Goal: Information Seeking & Learning: Find contact information

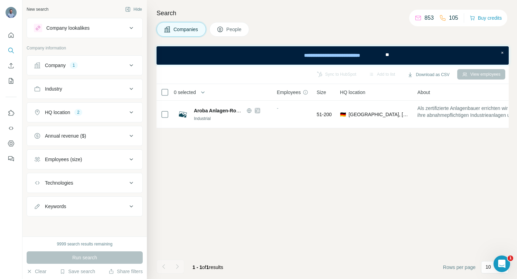
click at [130, 65] on icon at bounding box center [131, 65] width 8 height 8
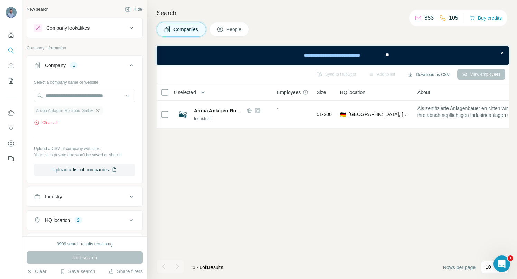
click at [100, 110] on icon "button" at bounding box center [98, 111] width 6 height 6
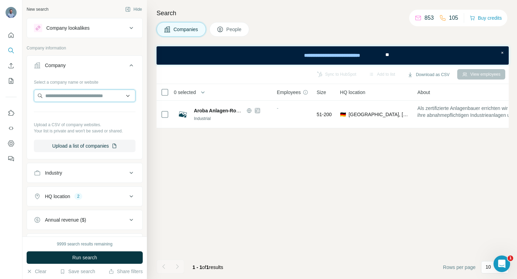
click at [92, 96] on input "text" at bounding box center [85, 96] width 102 height 12
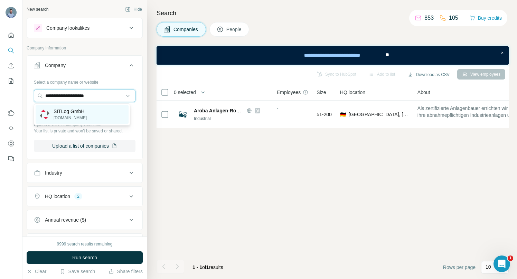
type input "**********"
click at [65, 109] on p "SITLog GmbH" at bounding box center [70, 111] width 33 height 7
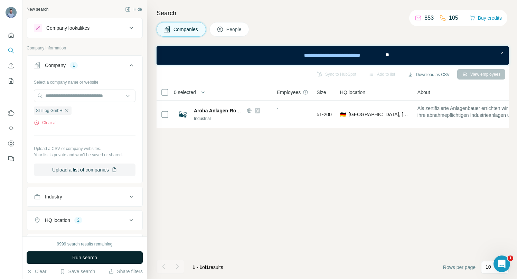
click at [102, 255] on button "Run search" at bounding box center [85, 257] width 116 height 12
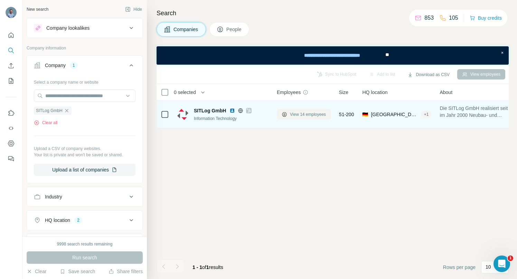
click at [306, 113] on span "View 14 employees" at bounding box center [308, 114] width 36 height 6
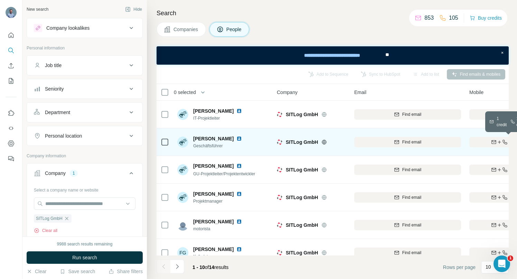
click at [493, 140] on icon "button" at bounding box center [494, 141] width 4 height 3
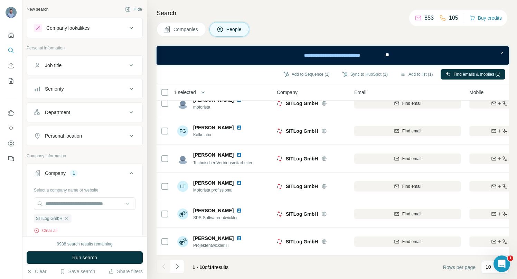
scroll to position [125, 0]
click at [178, 267] on icon "Navigate to next page" at bounding box center [177, 266] width 7 height 7
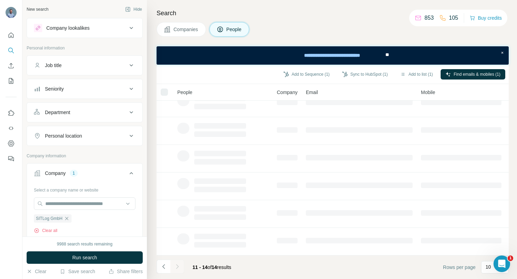
scroll to position [0, 0]
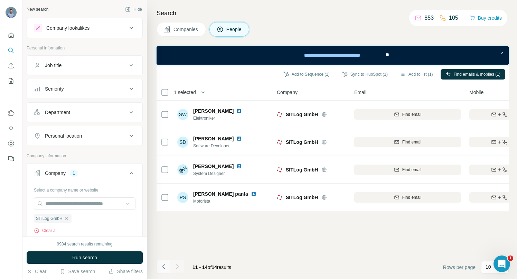
click at [163, 266] on icon "Navigate to previous page" at bounding box center [163, 266] width 7 height 7
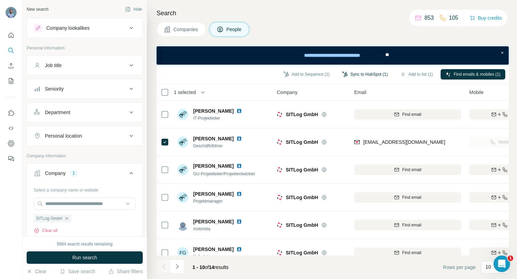
click at [356, 74] on button "Sync to HubSpot (1)" at bounding box center [364, 74] width 55 height 10
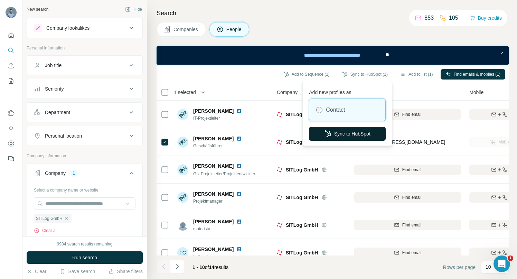
click at [343, 132] on button "Sync to HubSpot" at bounding box center [347, 134] width 77 height 14
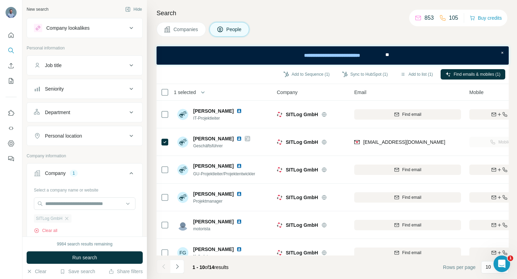
click at [72, 219] on ul "SITLog GmbH" at bounding box center [85, 218] width 102 height 9
drag, startPoint x: 68, startPoint y: 218, endPoint x: 61, endPoint y: 206, distance: 14.4
click at [68, 218] on icon "button" at bounding box center [66, 218] width 3 height 3
click at [60, 204] on input "text" at bounding box center [85, 203] width 102 height 12
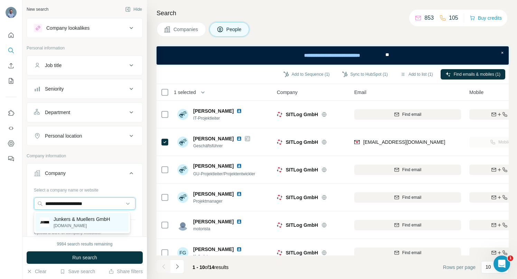
type input "**********"
click at [83, 222] on p "Junkers & Muellers GmbH" at bounding box center [82, 219] width 56 height 7
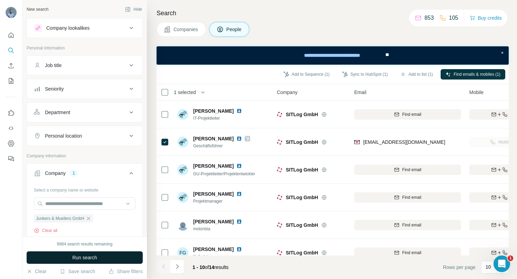
click at [84, 256] on span "Run search" at bounding box center [84, 257] width 25 height 7
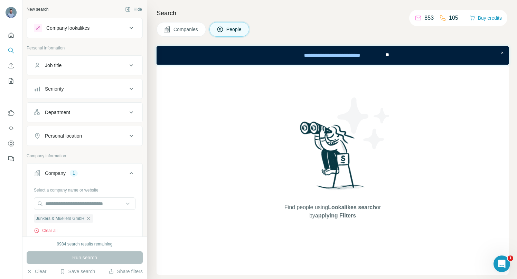
click at [189, 32] on span "Companies" at bounding box center [186, 29] width 25 height 7
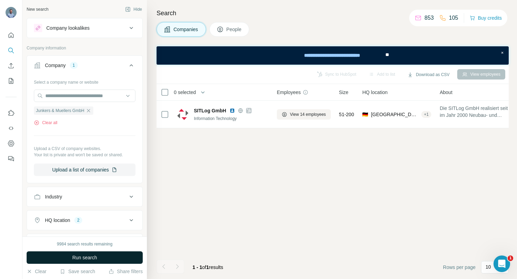
click at [85, 253] on button "Run search" at bounding box center [85, 257] width 116 height 12
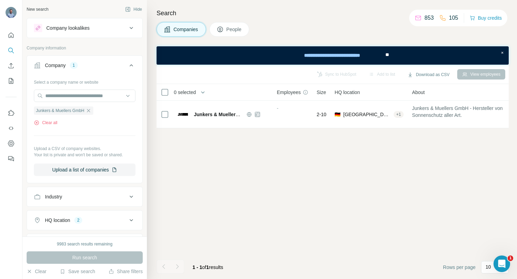
click at [90, 111] on icon "button" at bounding box center [89, 111] width 6 height 6
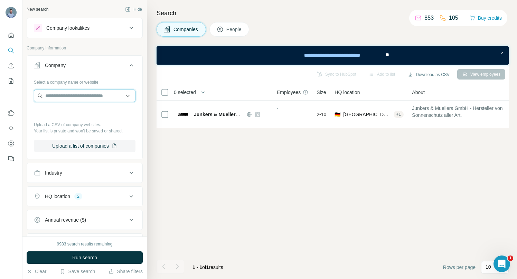
click at [91, 93] on input "text" at bounding box center [85, 96] width 102 height 12
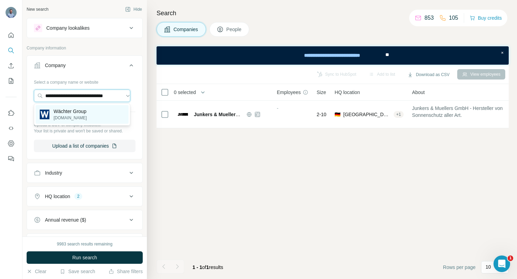
type input "**********"
click at [83, 112] on p "Wächter Group" at bounding box center [70, 111] width 33 height 7
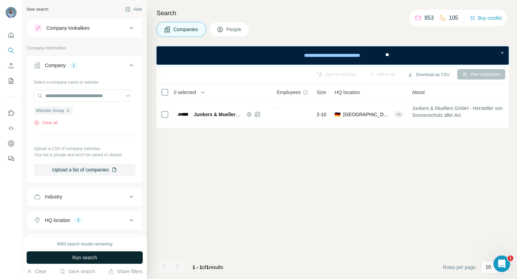
click at [76, 255] on span "Run search" at bounding box center [84, 257] width 25 height 7
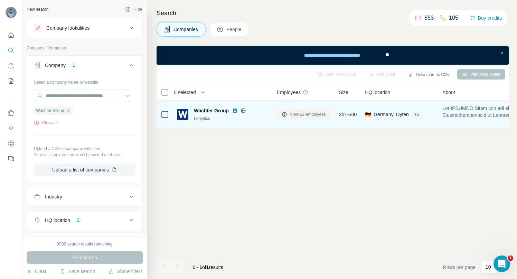
click at [298, 114] on span "View 22 employees" at bounding box center [308, 114] width 36 height 6
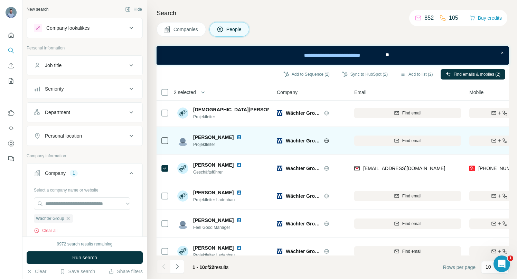
scroll to position [125, 0]
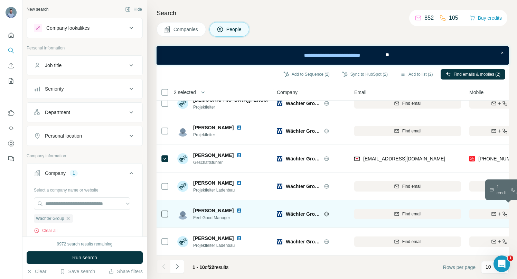
drag, startPoint x: 493, startPoint y: 212, endPoint x: 481, endPoint y: 213, distance: 11.8
click at [492, 212] on icon "button" at bounding box center [494, 213] width 4 height 3
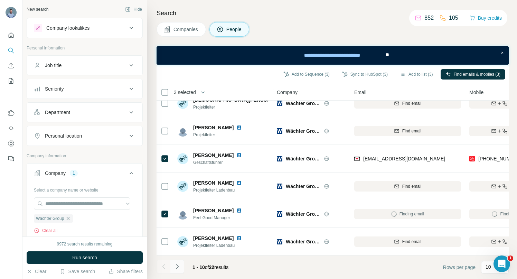
click at [179, 265] on icon "Navigate to next page" at bounding box center [177, 266] width 7 height 7
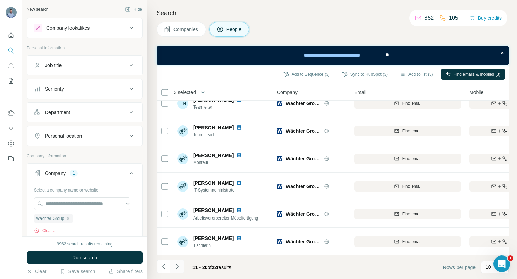
click at [180, 266] on icon "Navigate to next page" at bounding box center [177, 266] width 7 height 7
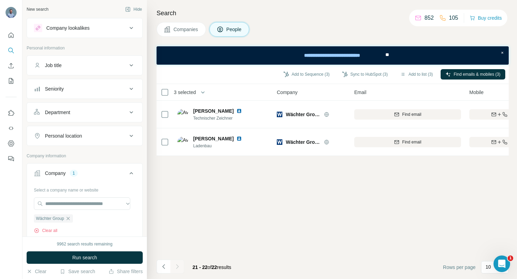
scroll to position [0, 0]
click at [162, 267] on icon "Navigate to previous page" at bounding box center [163, 266] width 7 height 7
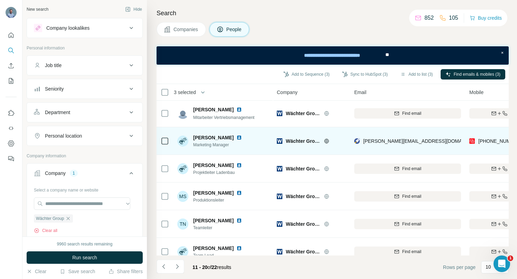
scroll to position [1, 0]
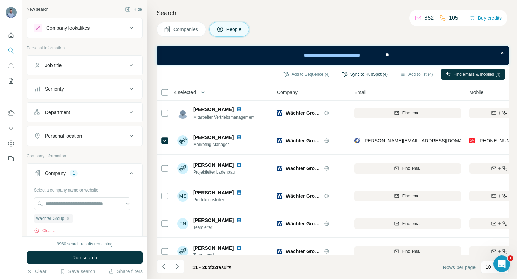
click at [349, 73] on button "Sync to HubSpot (4)" at bounding box center [364, 74] width 55 height 10
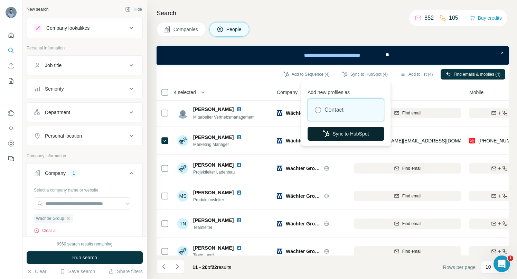
click at [329, 133] on button "Sync to HubSpot" at bounding box center [346, 134] width 77 height 14
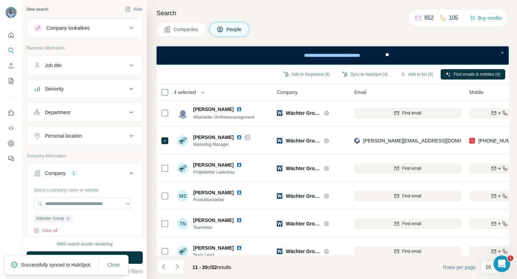
click at [69, 218] on icon "button" at bounding box center [68, 219] width 6 height 6
click at [63, 205] on input "text" at bounding box center [82, 203] width 96 height 12
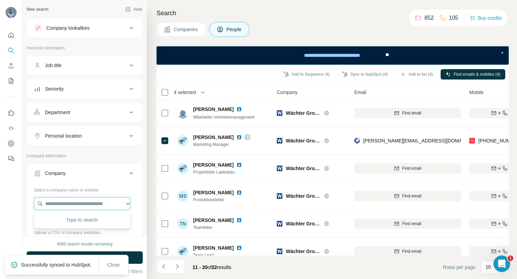
paste input "**********"
type input "**********"
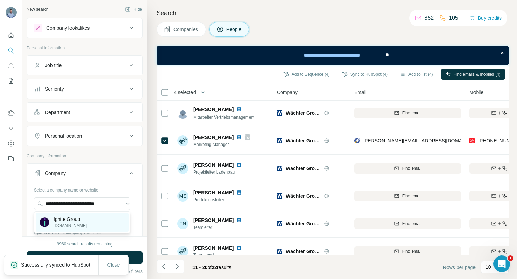
click at [66, 219] on p "Ignite Group" at bounding box center [70, 219] width 33 height 7
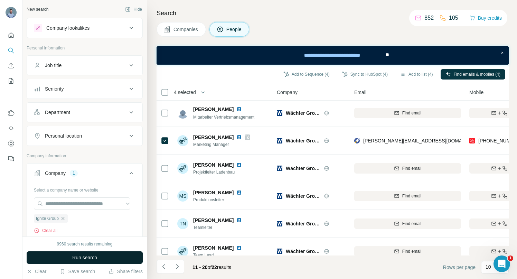
click at [81, 257] on span "Run search" at bounding box center [84, 257] width 25 height 7
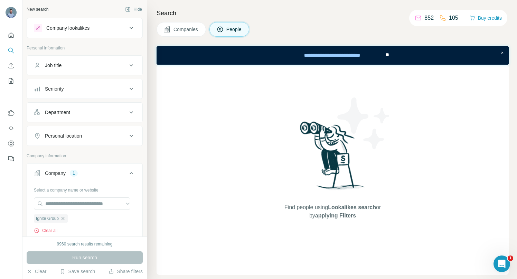
click at [175, 31] on span "Companies" at bounding box center [186, 29] width 25 height 7
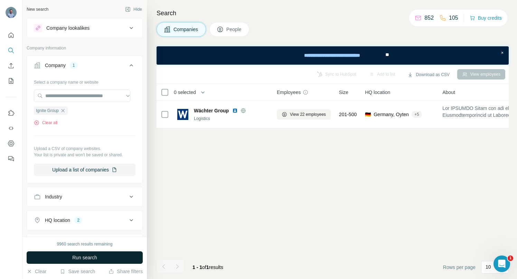
click at [90, 260] on span "Run search" at bounding box center [84, 257] width 25 height 7
